Goal: Feedback & Contribution: Submit feedback/report problem

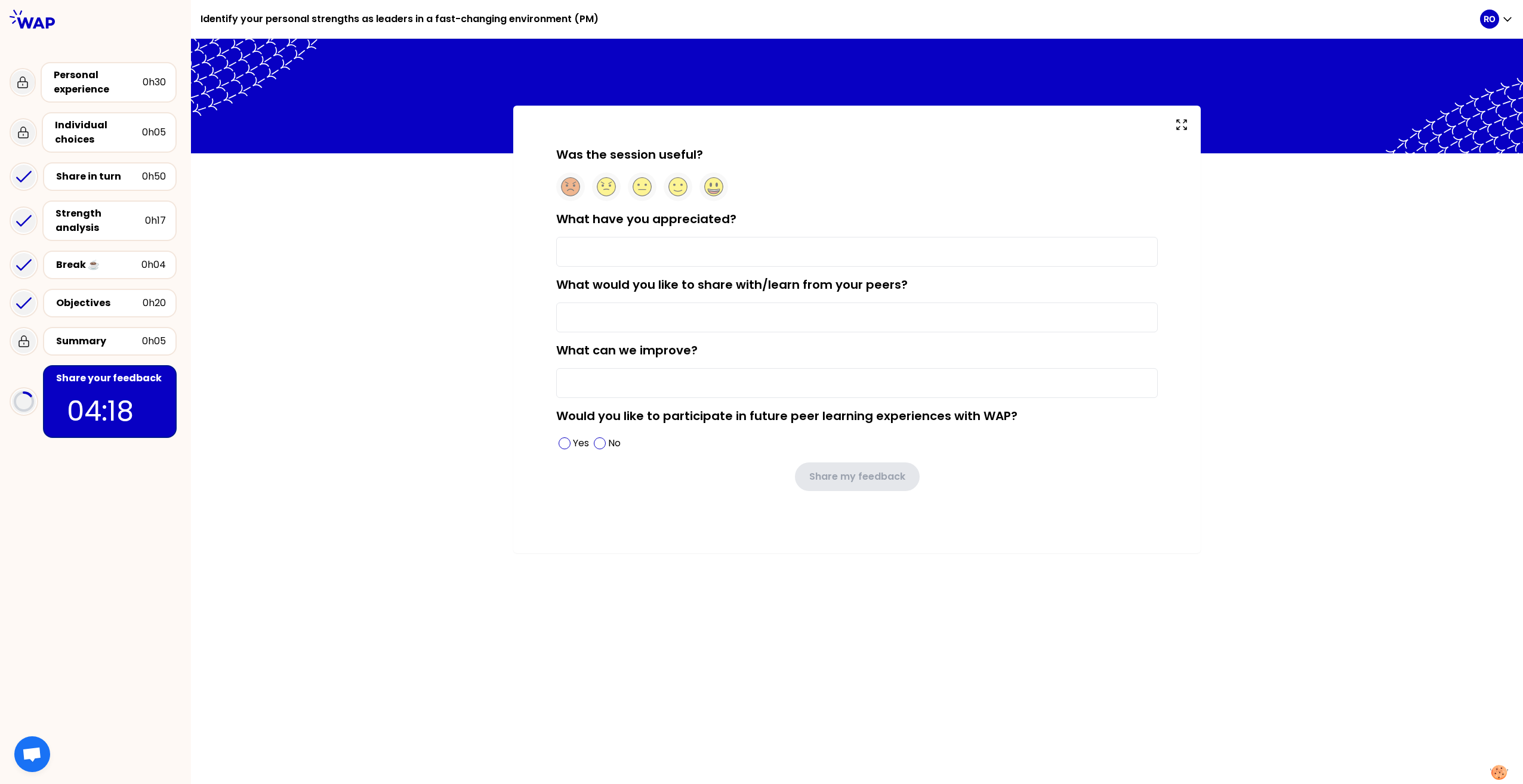
click at [123, 391] on p "04:18" at bounding box center [110, 411] width 86 height 42
click at [663, 254] on input "What have you appreciated?" at bounding box center [857, 252] width 602 height 30
type input "F"
type input "Dynamism of the participants was great ! So interesting feedbacks from them!"
click at [712, 185] on circle at bounding box center [714, 187] width 19 height 19
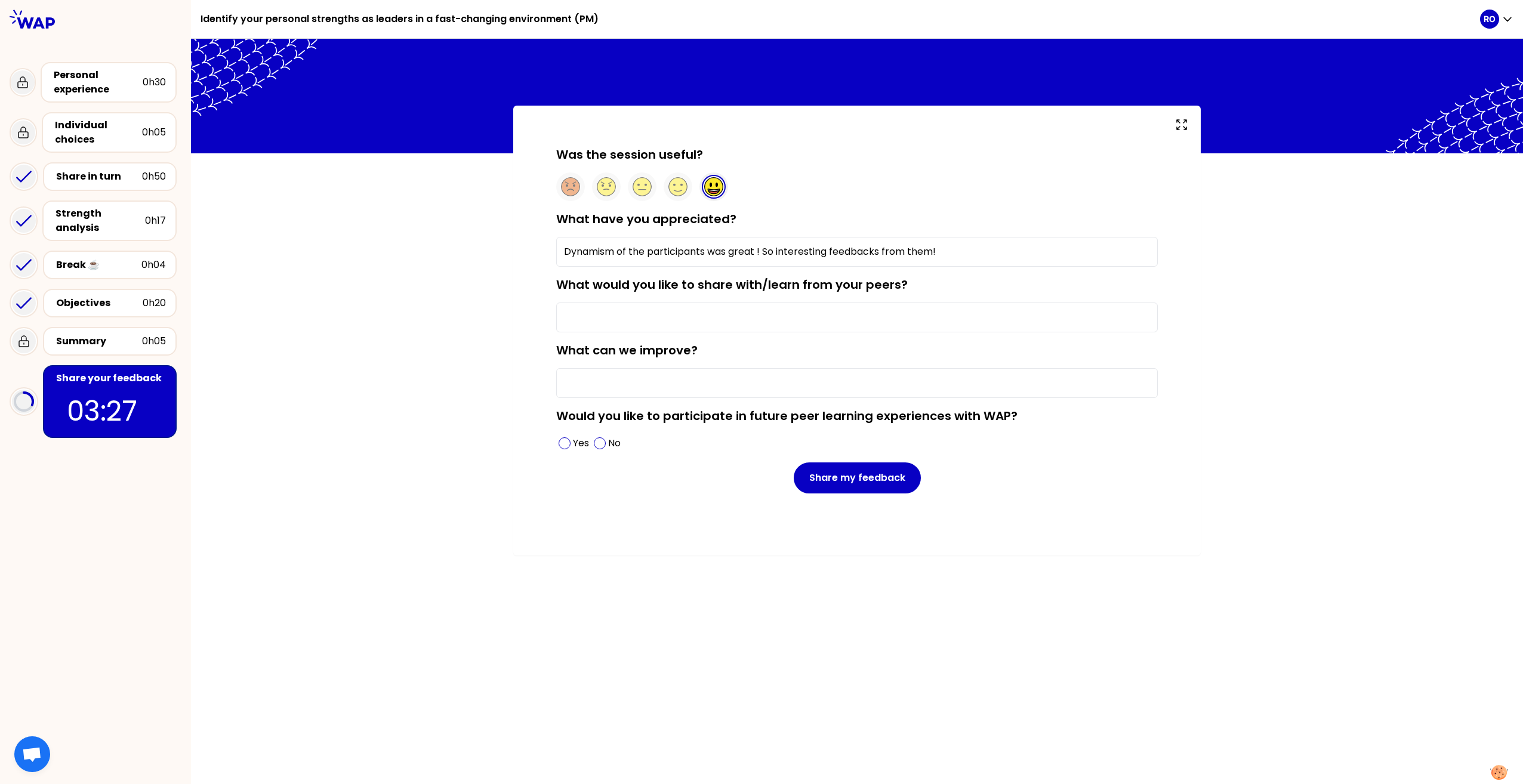
click at [679, 307] on input "What would you like to share with/learn from your peers?" at bounding box center [857, 317] width 602 height 30
click at [682, 322] on input "What would you like to share with/learn from your peers?" at bounding box center [857, 317] width 602 height 30
type input "Every experiences that make my management better."
click at [681, 376] on input "What can we improve?" at bounding box center [857, 383] width 602 height 30
type input "Nothing, it's [PERSON_NAME] well organized !"
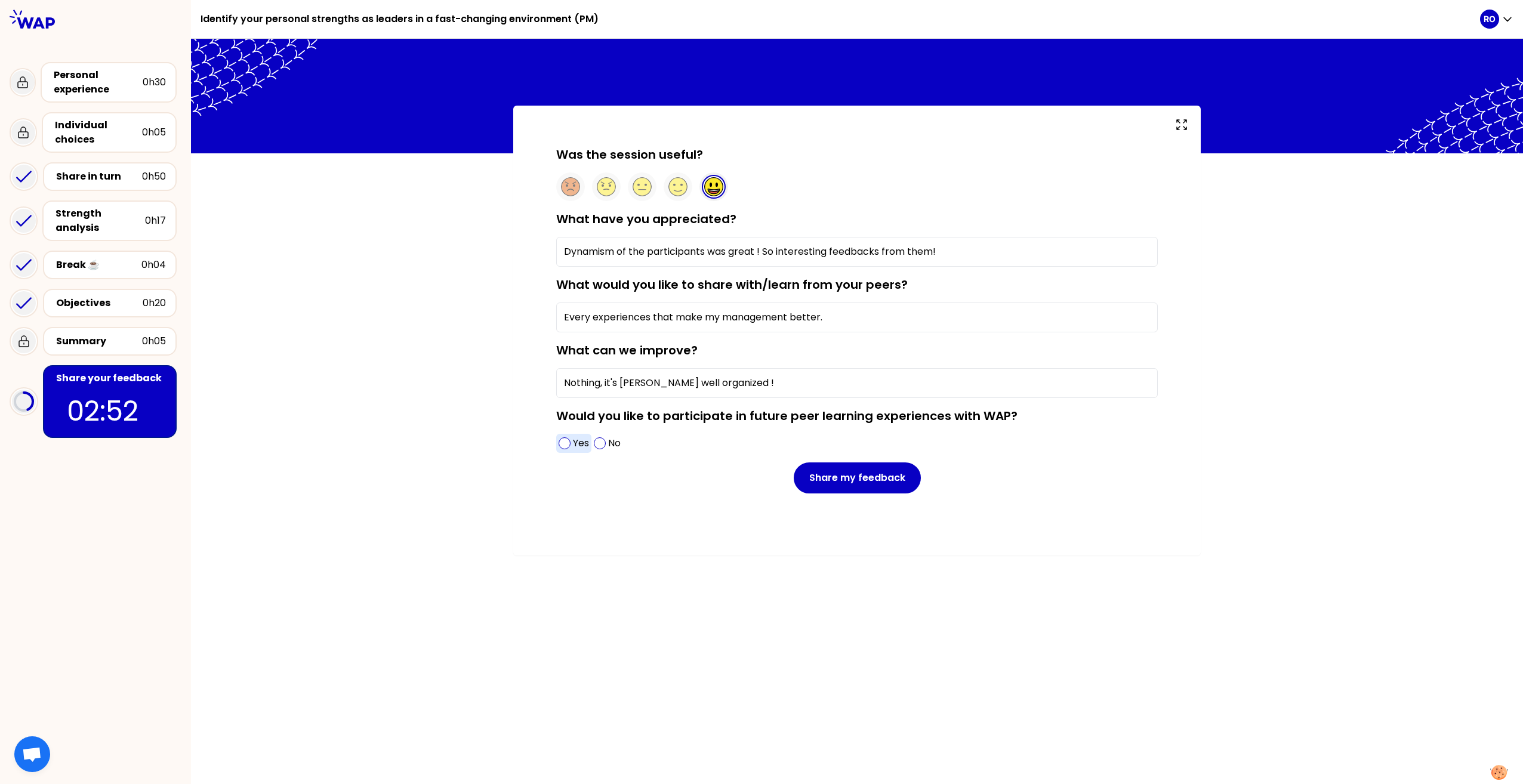
click at [563, 438] on span at bounding box center [564, 443] width 12 height 12
drag, startPoint x: 859, startPoint y: 472, endPoint x: 857, endPoint y: 482, distance: 10.2
click at [857, 482] on button "Share my feedback" at bounding box center [857, 477] width 128 height 31
click at [863, 480] on button "Share my feedback" at bounding box center [857, 477] width 128 height 31
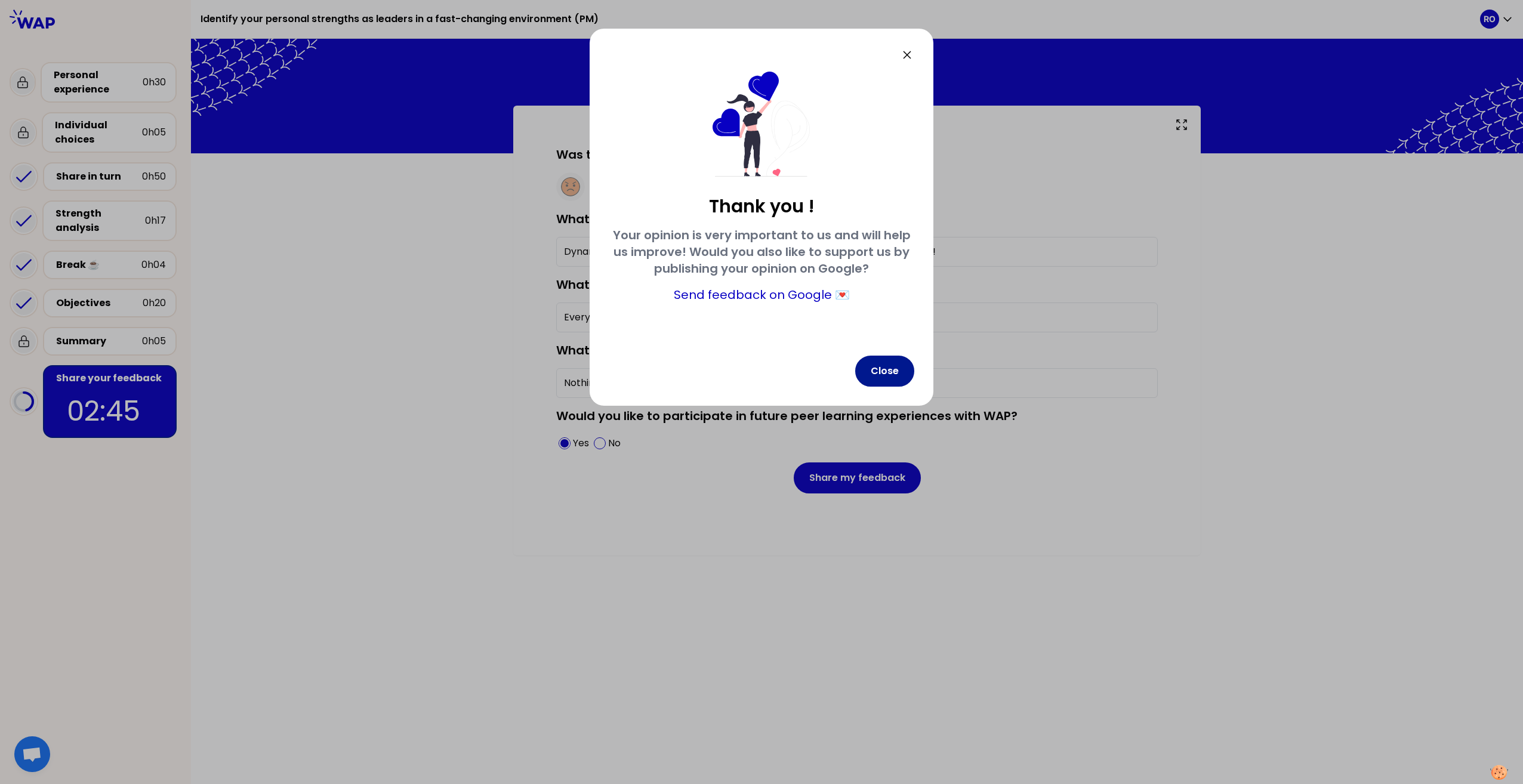
click at [881, 374] on button "Close" at bounding box center [884, 370] width 60 height 31
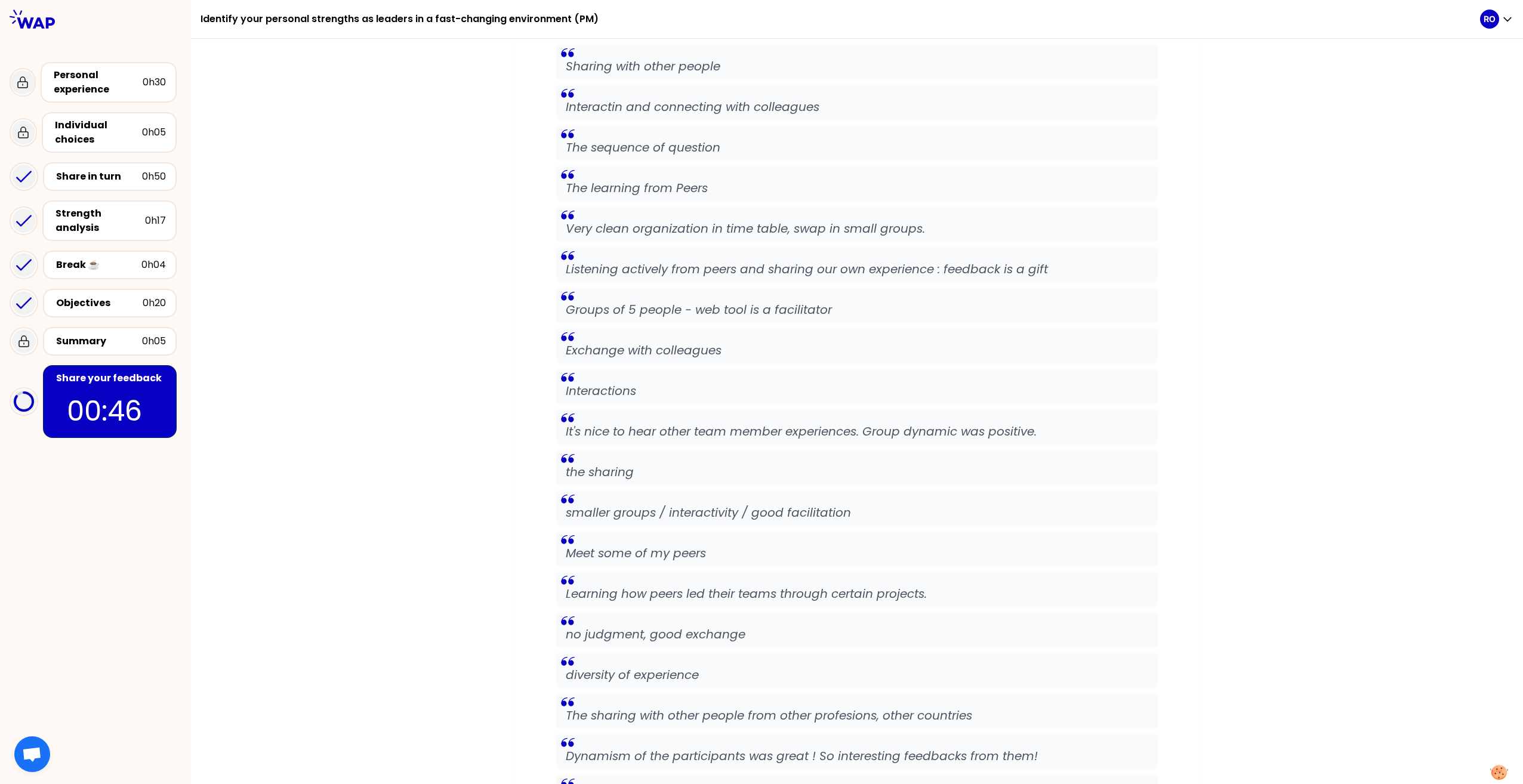
scroll to position [702, 0]
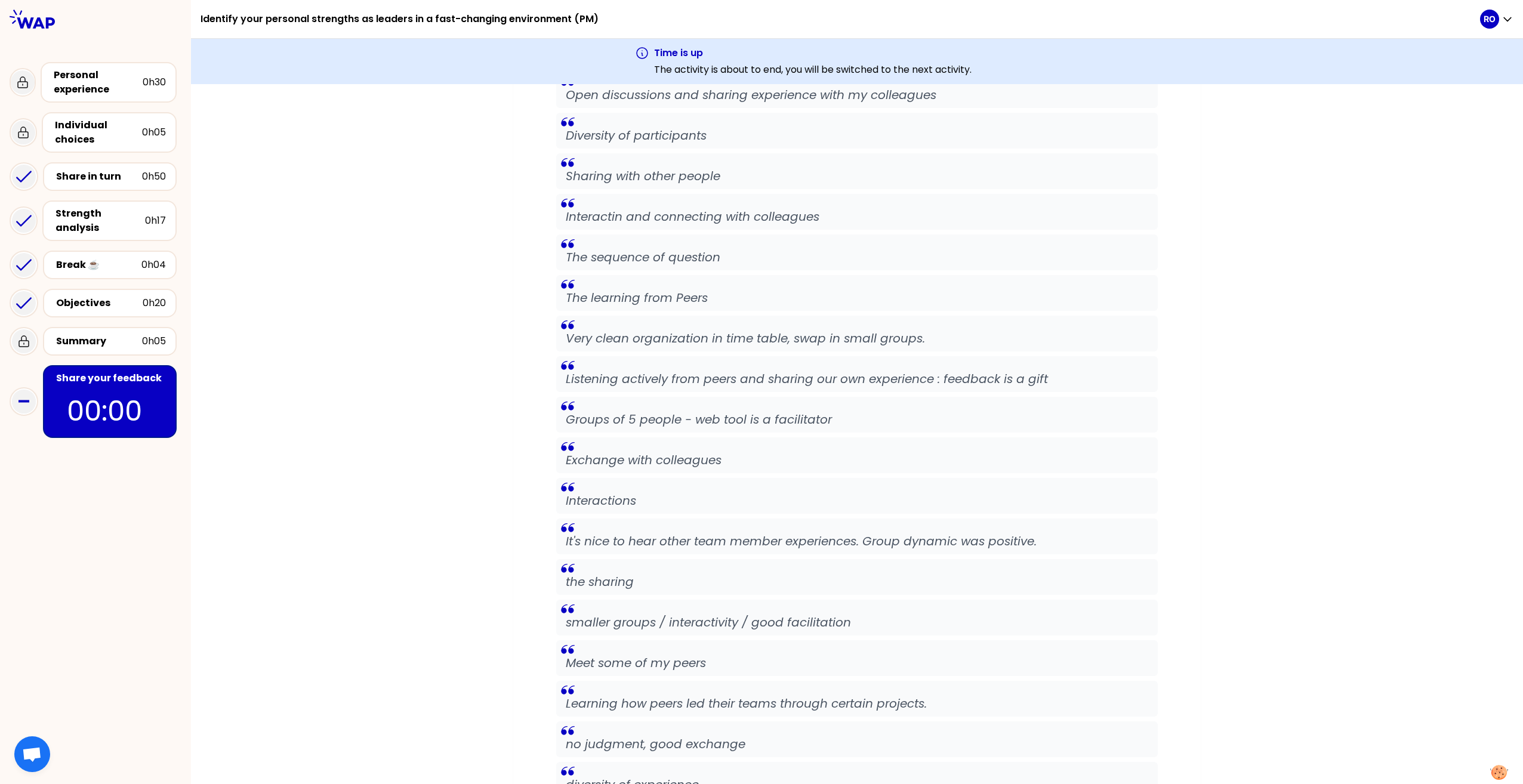
click at [1110, 126] on blockquote "Diversity of participants" at bounding box center [857, 130] width 602 height 36
